Goal: Transaction & Acquisition: Book appointment/travel/reservation

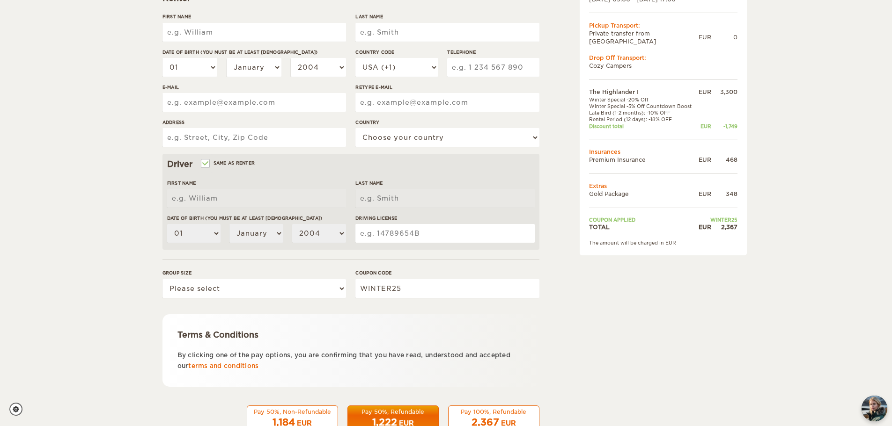
scroll to position [182, 0]
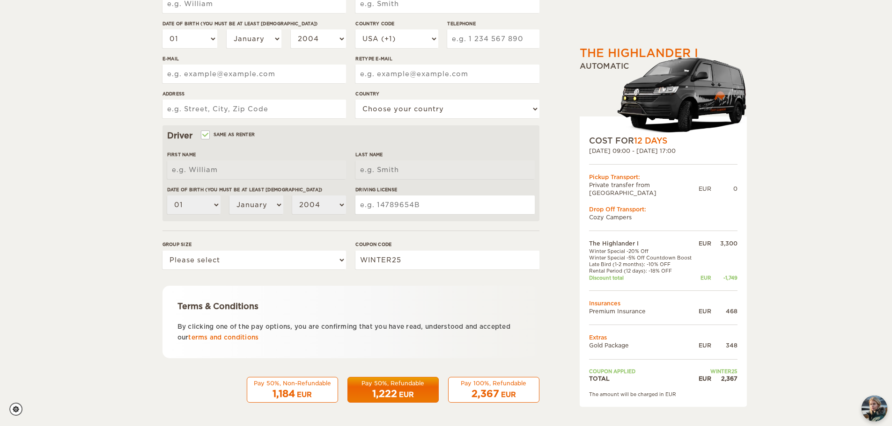
click at [491, 389] on span "2,367" at bounding box center [485, 393] width 28 height 11
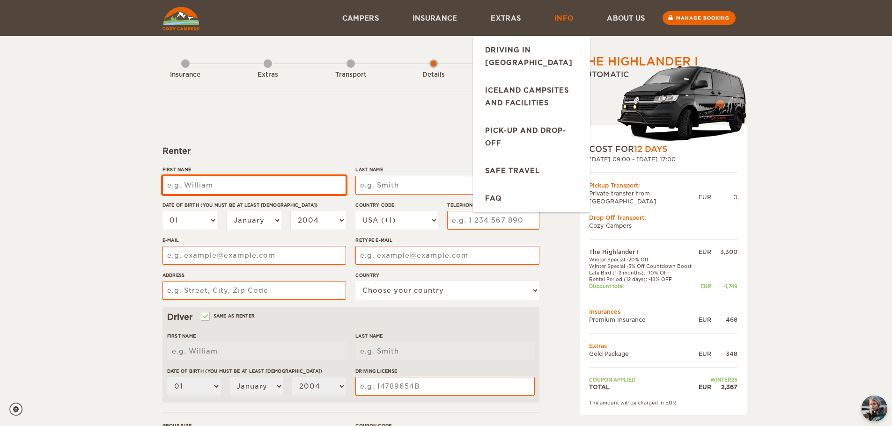
scroll to position [0, 0]
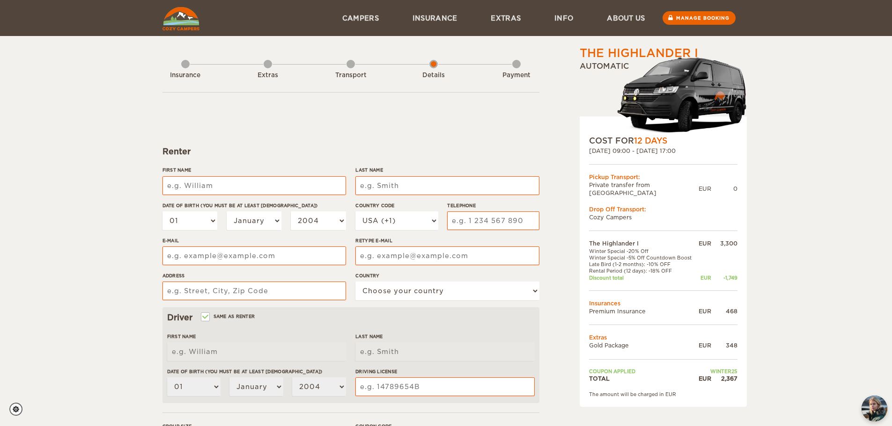
click at [347, 66] on div "Transport" at bounding box center [350, 73] width 8 height 37
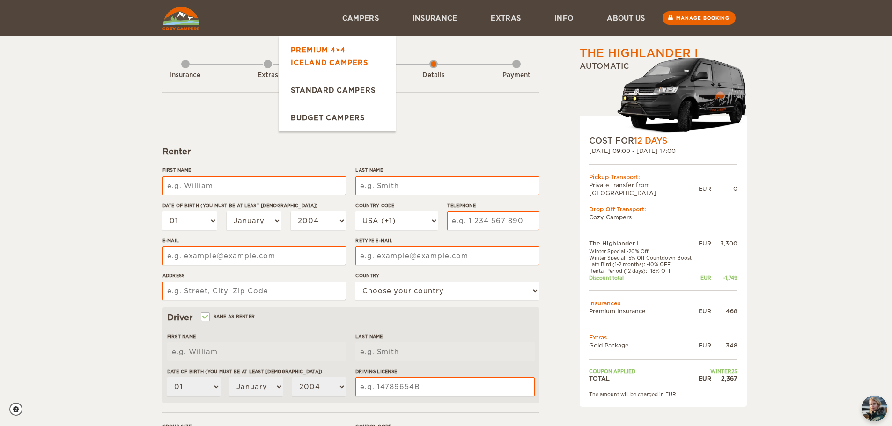
click at [340, 50] on link "Premium 4×4 Iceland Campers" at bounding box center [336, 56] width 117 height 40
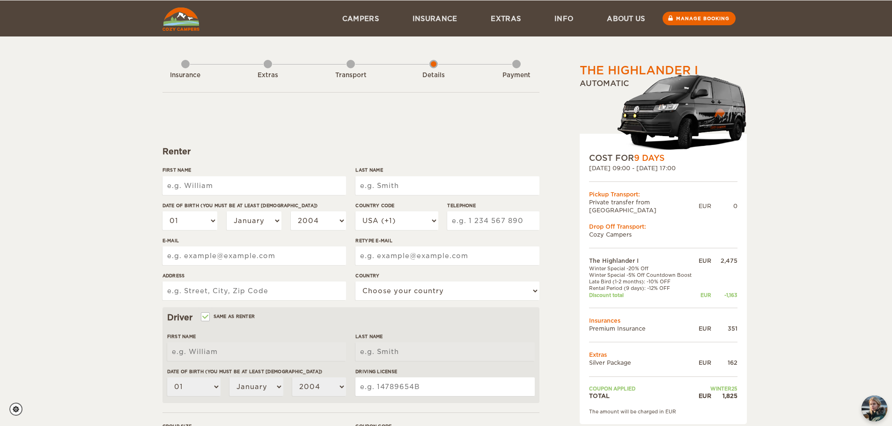
scroll to position [47, 0]
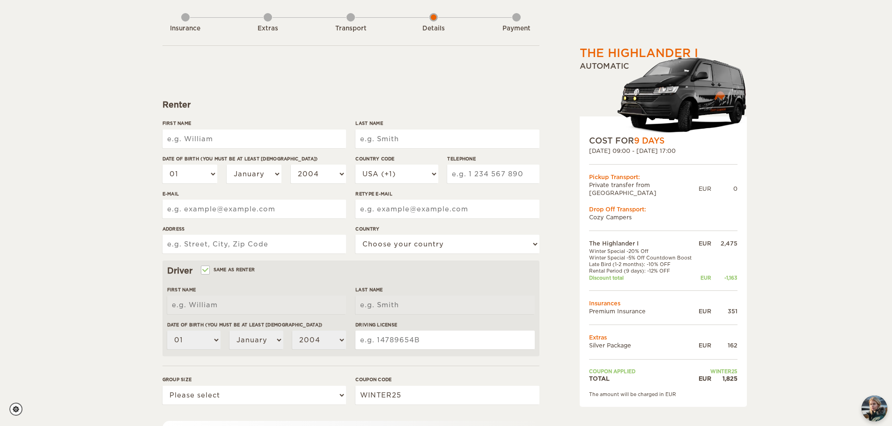
click at [626, 375] on td "TOTAL" at bounding box center [643, 379] width 108 height 8
